Goal: Transaction & Acquisition: Download file/media

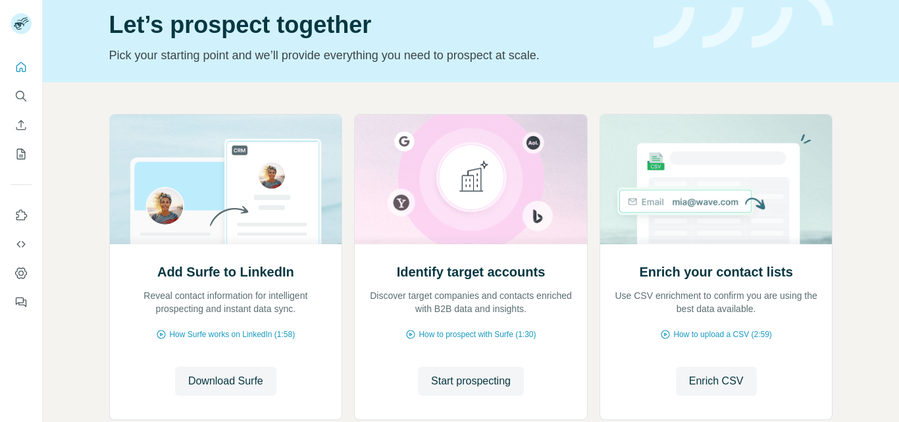
scroll to position [61, 0]
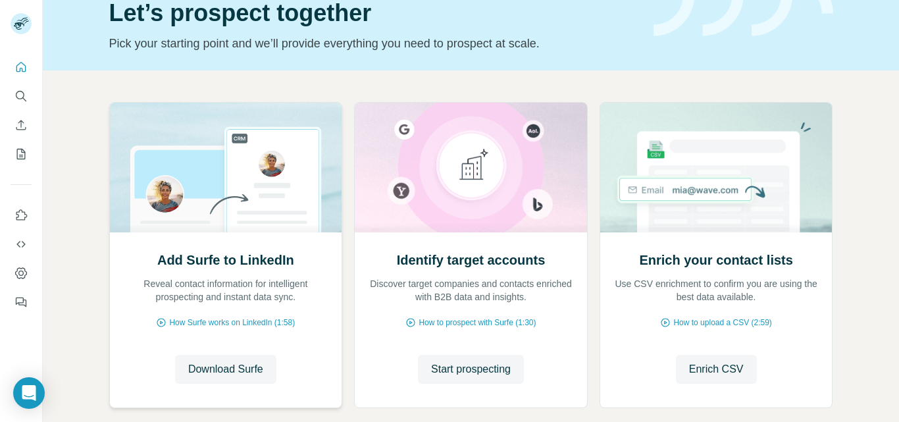
click at [225, 236] on div "Add Surfe to LinkedIn Reveal contact information for intelligent prospecting an…" at bounding box center [226, 319] width 232 height 175
click at [225, 366] on span "Download Surfe" at bounding box center [225, 369] width 75 height 16
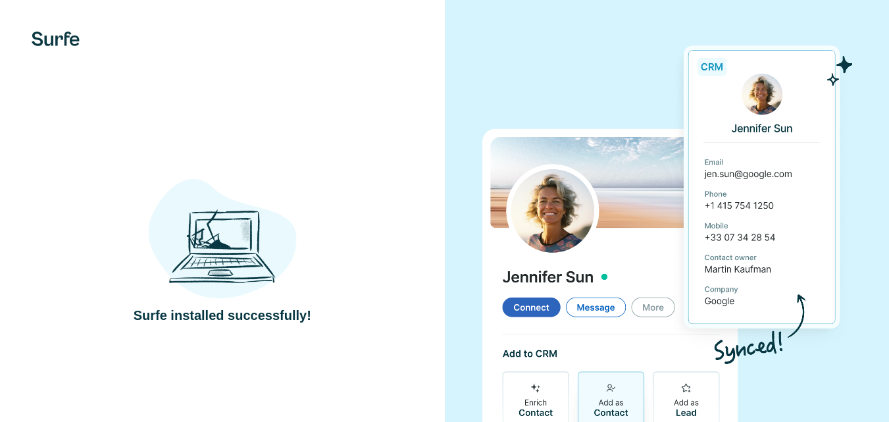
click at [232, 245] on img at bounding box center [222, 233] width 149 height 138
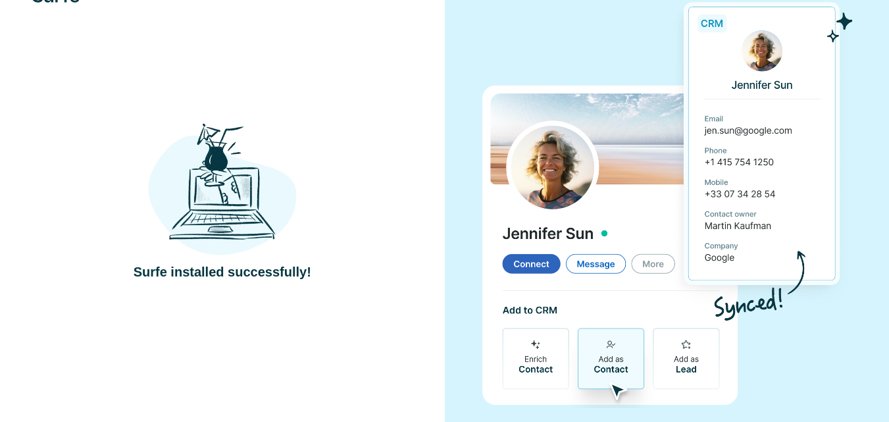
scroll to position [66, 0]
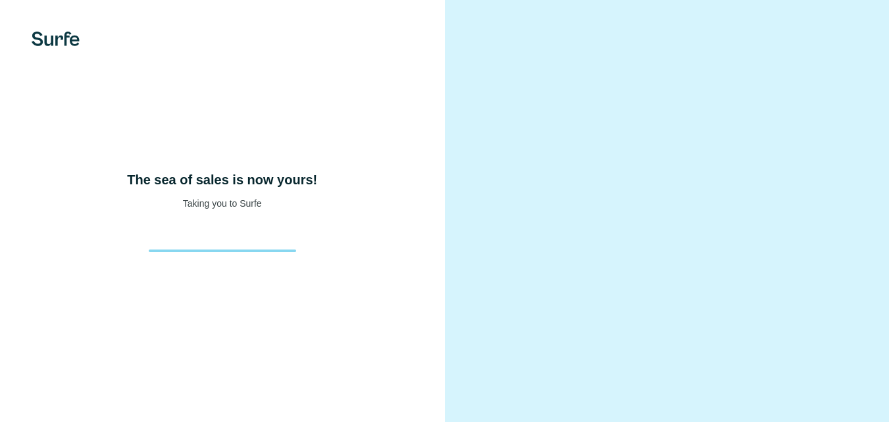
scroll to position [16, 0]
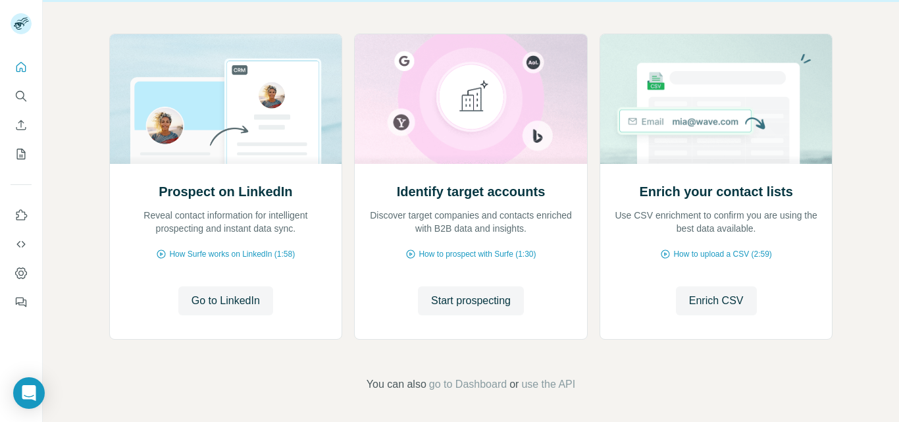
scroll to position [132, 0]
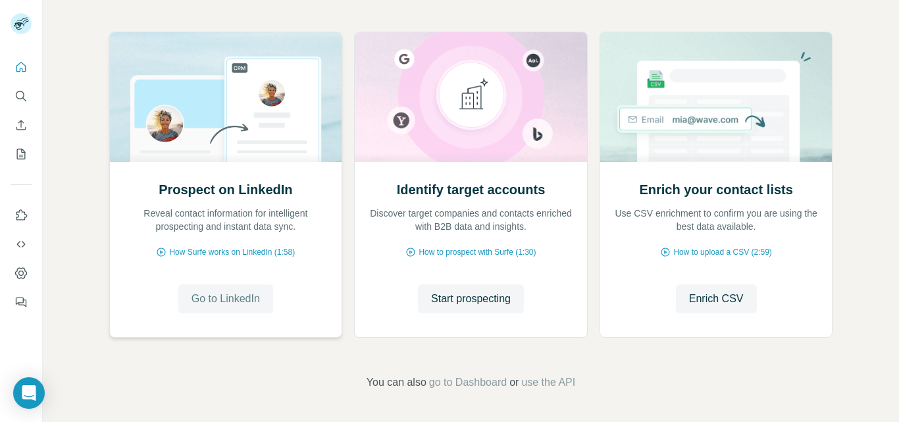
click at [221, 299] on span "Go to LinkedIn" at bounding box center [225, 299] width 68 height 16
click at [15, 94] on icon "Search" at bounding box center [20, 95] width 13 height 13
click at [17, 95] on icon "Search" at bounding box center [20, 95] width 13 height 13
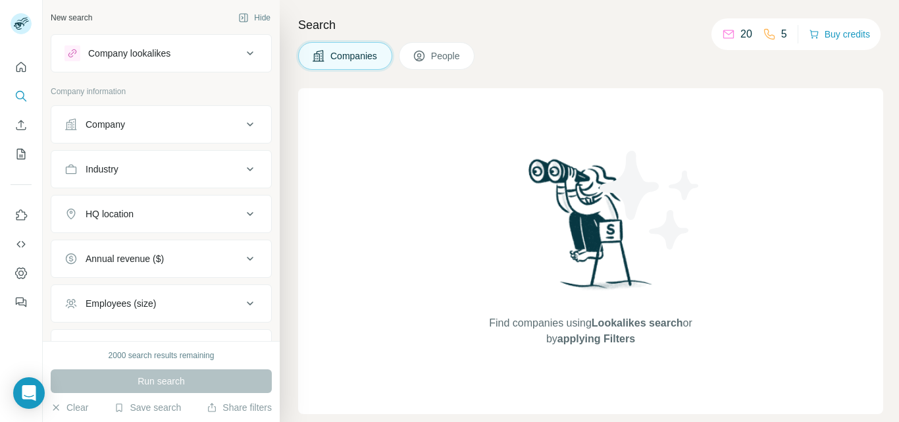
click at [337, 50] on span "Companies" at bounding box center [354, 55] width 48 height 13
click at [447, 53] on span "People" at bounding box center [446, 55] width 30 height 13
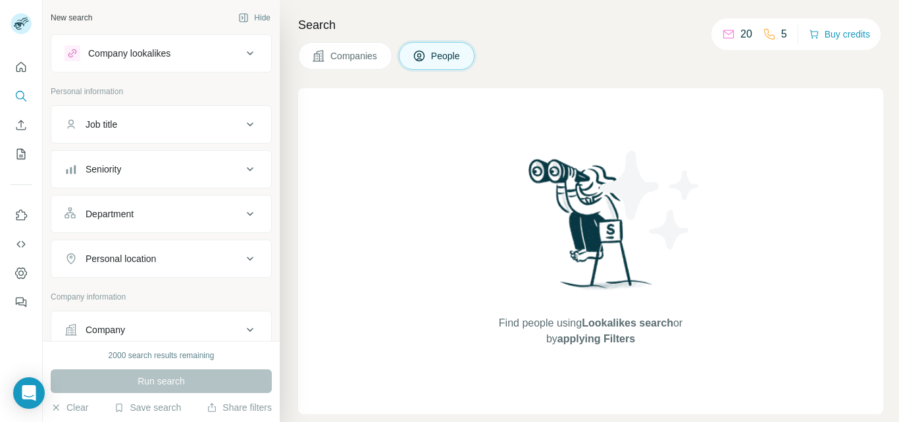
click at [327, 53] on button "Companies" at bounding box center [345, 56] width 94 height 28
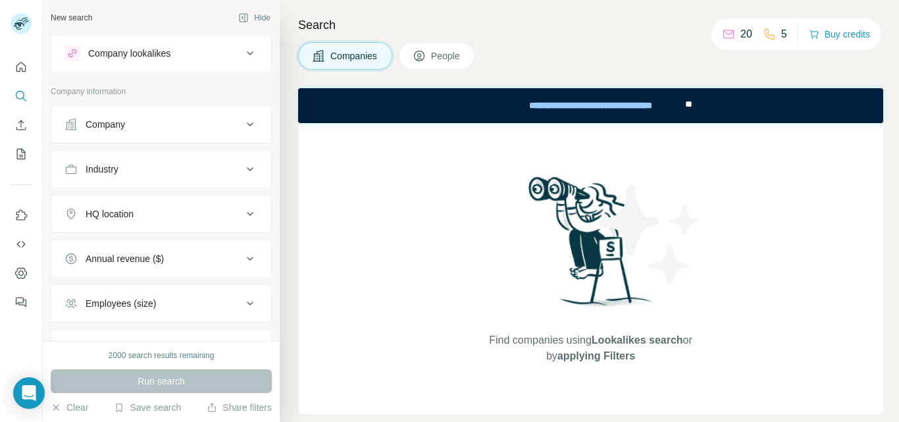
click at [226, 51] on div "Company lookalikes" at bounding box center [153, 53] width 178 height 16
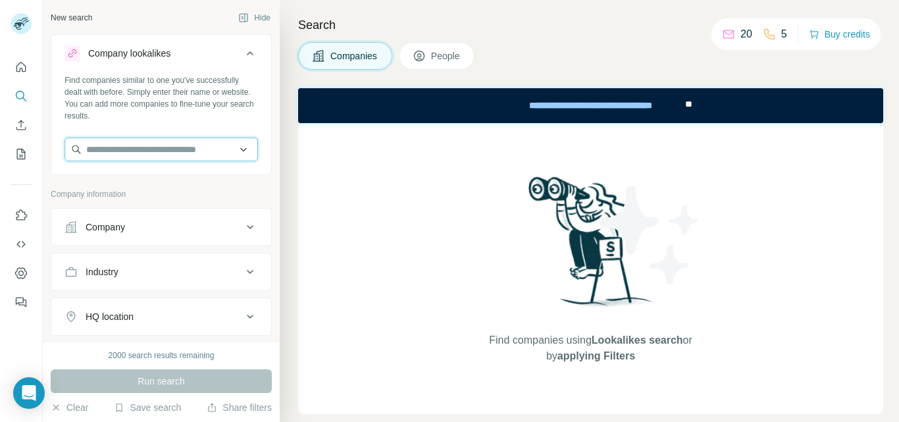
click at [140, 150] on input "text" at bounding box center [160, 150] width 193 height 24
click at [102, 148] on input "**********" at bounding box center [160, 150] width 193 height 24
type input "**********"
click at [186, 145] on input "**********" at bounding box center [160, 150] width 193 height 24
drag, startPoint x: 186, startPoint y: 145, endPoint x: 9, endPoint y: 176, distance: 178.9
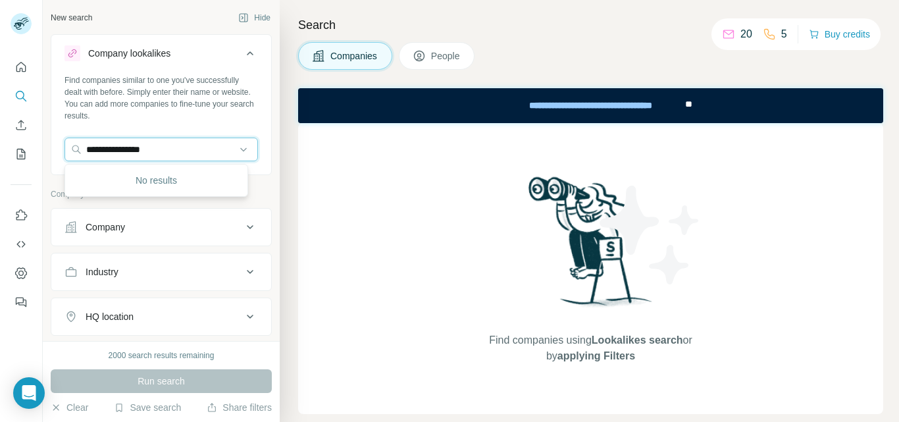
click at [9, 176] on div "**********" at bounding box center [449, 211] width 899 height 422
click at [159, 155] on input "text" at bounding box center [160, 150] width 193 height 24
type input "**********"
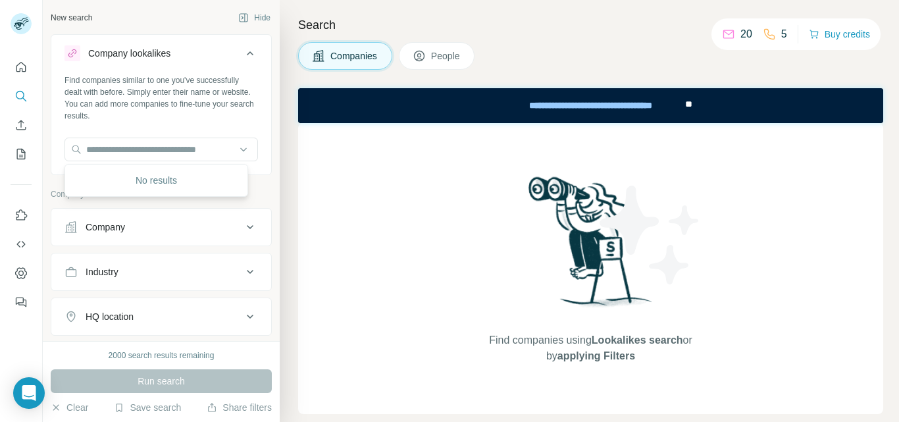
click at [229, 221] on div "Company" at bounding box center [153, 226] width 178 height 13
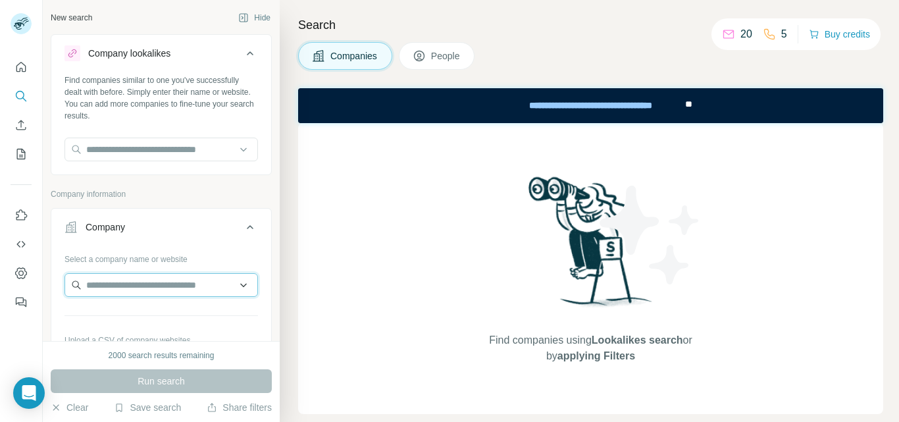
click at [197, 288] on input "text" at bounding box center [160, 285] width 193 height 24
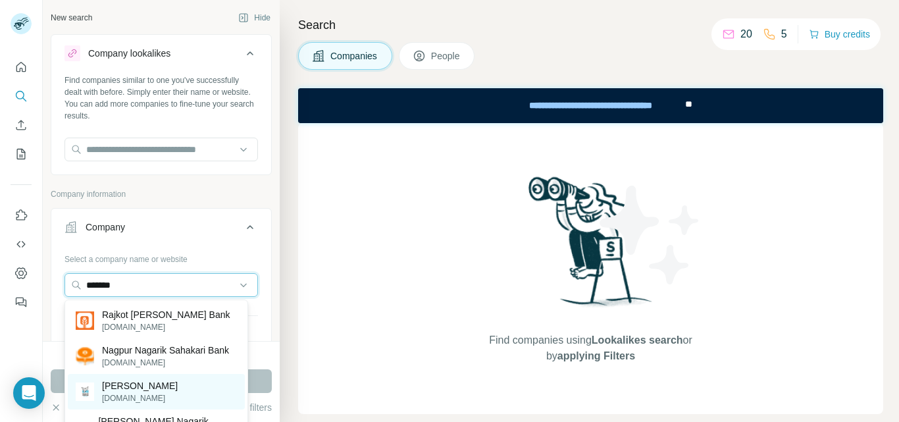
type input "*******"
click at [153, 389] on p "Nagarik Aawaz" at bounding box center [140, 385] width 76 height 13
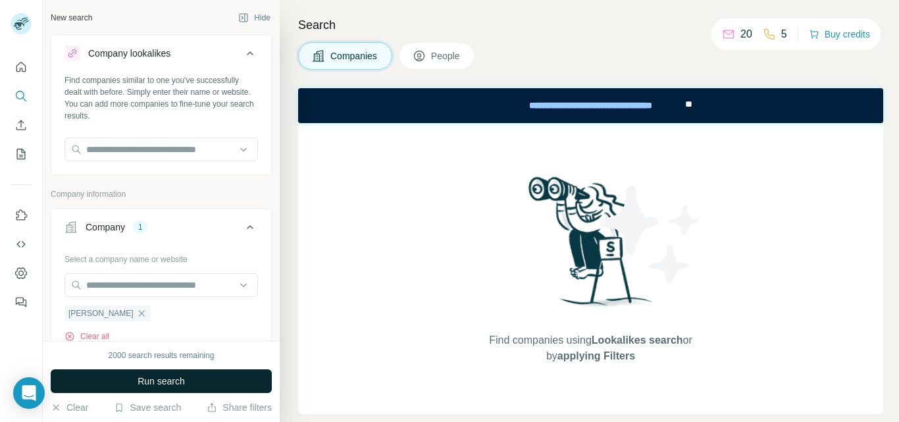
click at [174, 382] on span "Run search" at bounding box center [161, 380] width 47 height 13
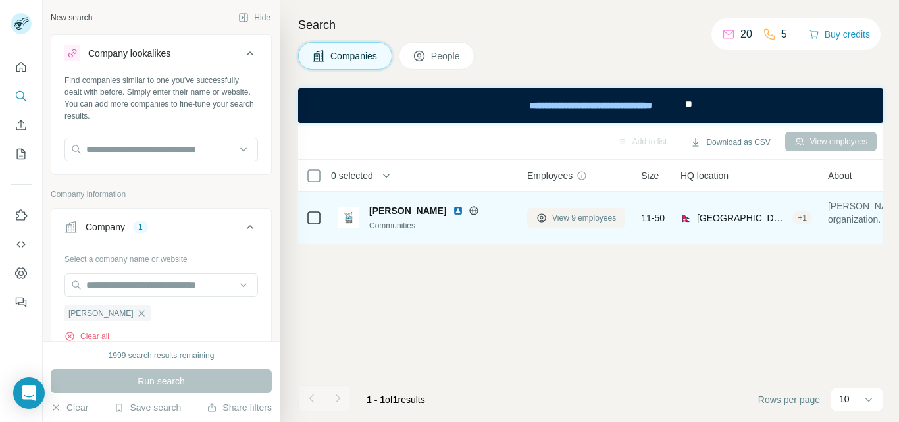
click at [570, 216] on span "View 9 employees" at bounding box center [584, 218] width 64 height 12
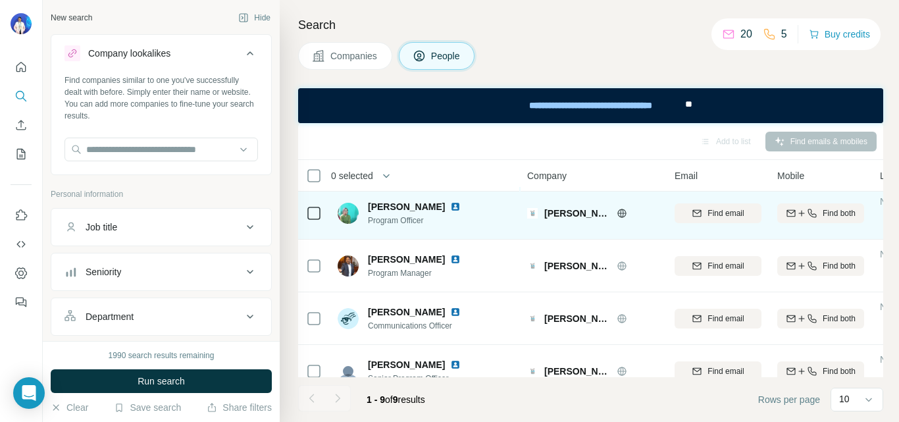
scroll to position [5, 0]
click at [590, 217] on span "Nagarik Aawaz" at bounding box center [577, 212] width 66 height 13
click at [626, 212] on icon at bounding box center [621, 212] width 9 height 1
